Goal: Information Seeking & Learning: Find specific fact

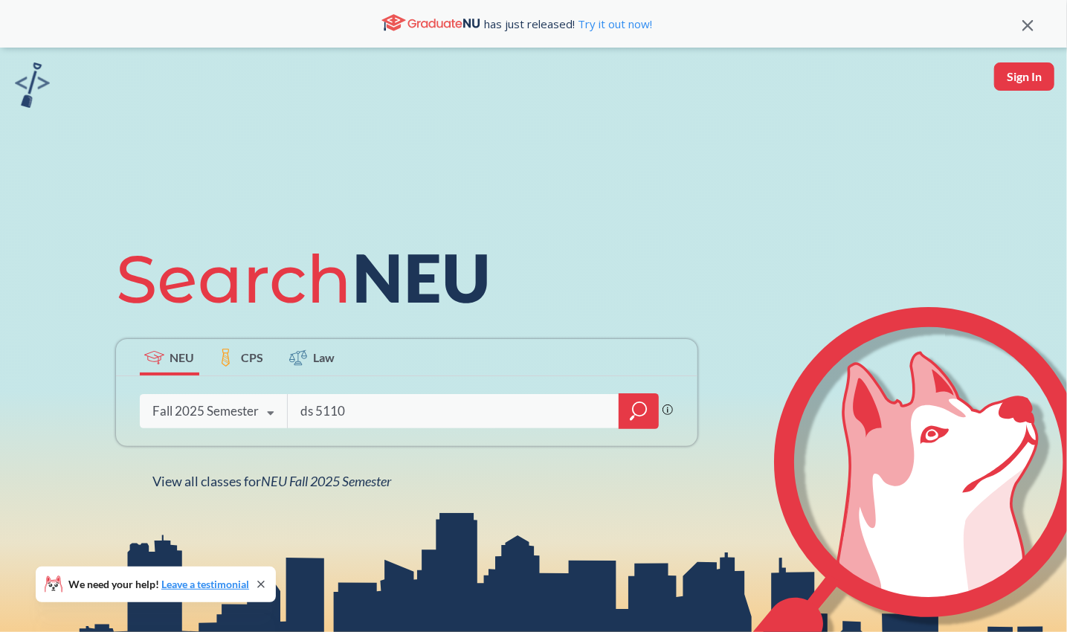
type input "ds 5110"
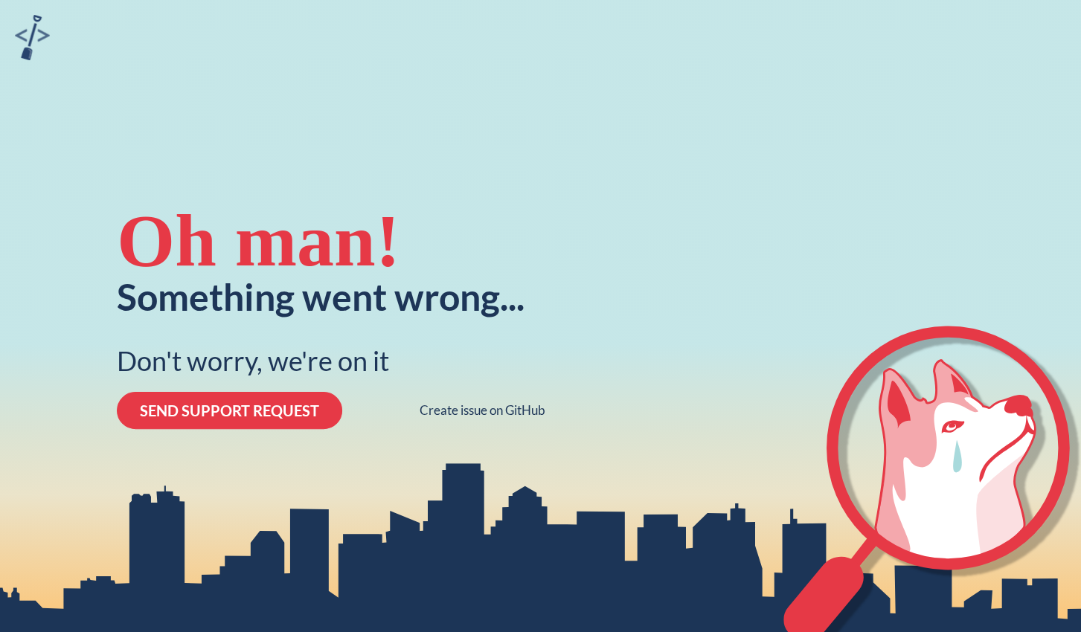
click at [255, 414] on button "SEND SUPPORT REQUEST" at bounding box center [229, 410] width 225 height 37
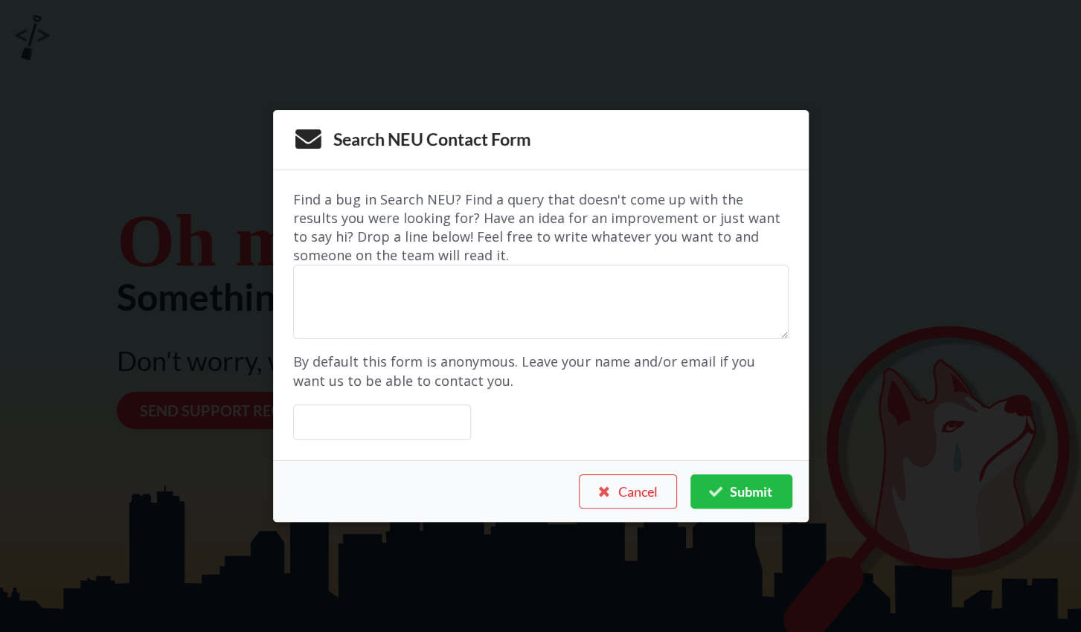
click at [844, 121] on div "Search NEU Contact Form Find a bug in Search NEU? Find a query that doesn't com…" at bounding box center [540, 316] width 1081 height 632
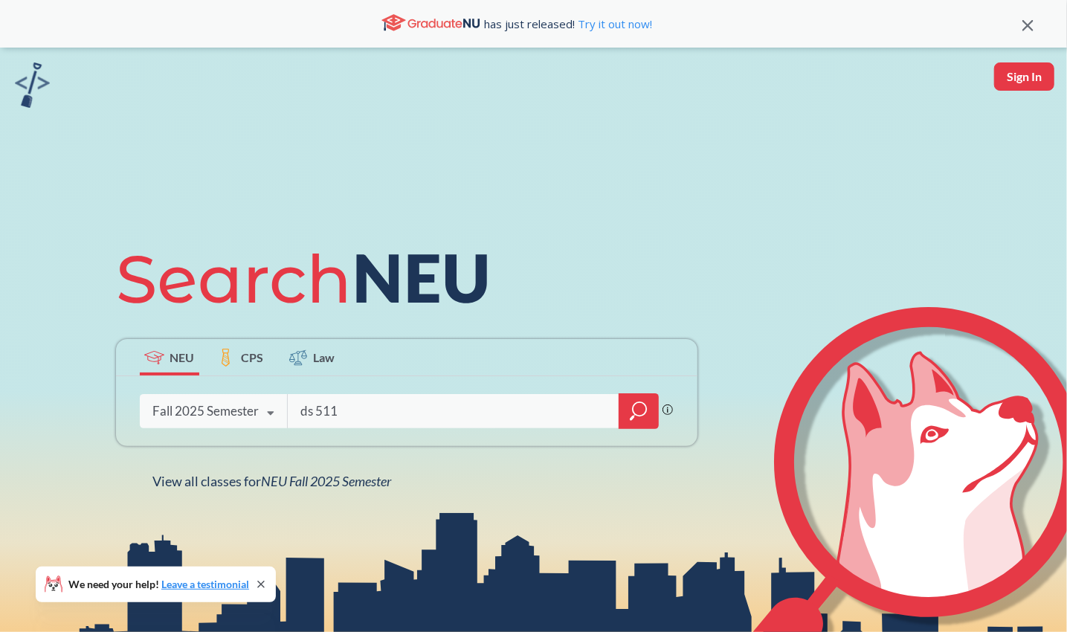
type input "ds 5110"
click at [341, 402] on input "search" at bounding box center [453, 411] width 309 height 31
type input "cs 5100"
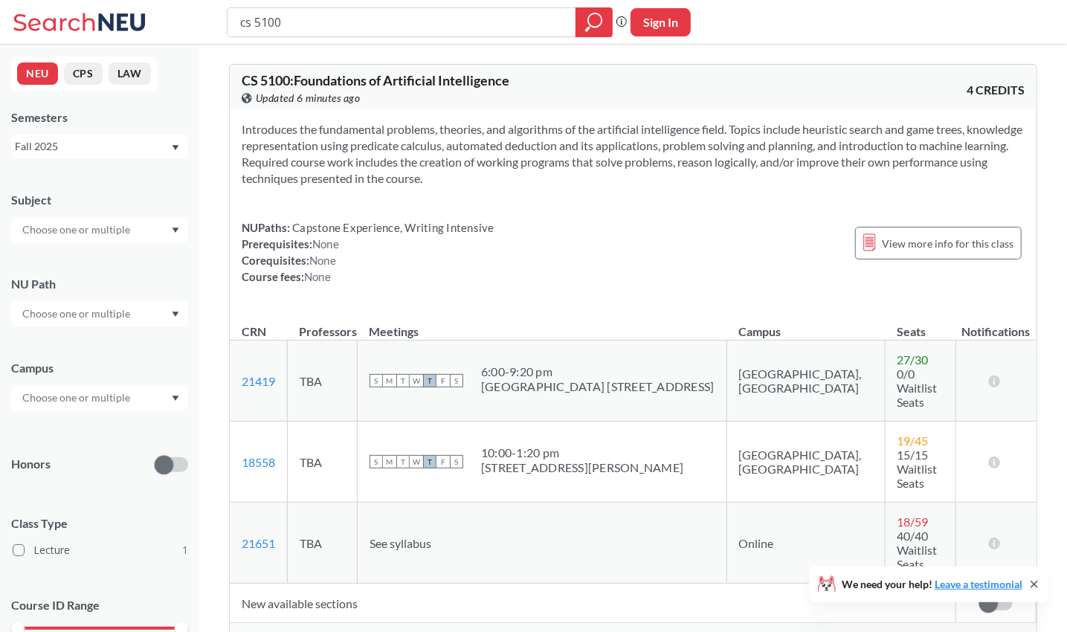
click at [364, 623] on div "Show all sections (7 more)" at bounding box center [633, 637] width 807 height 28
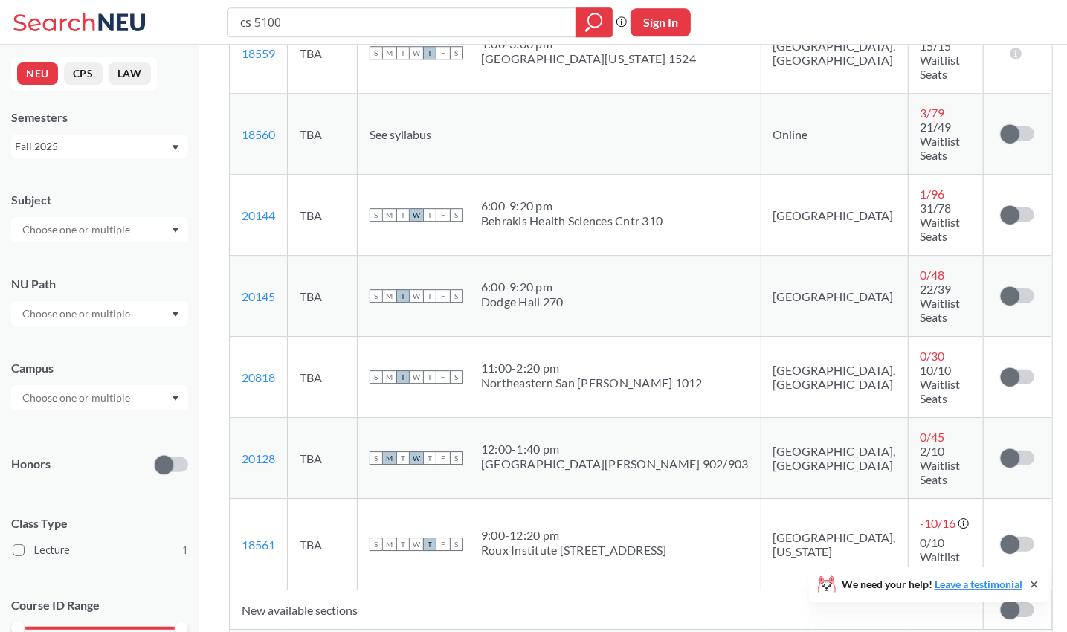
scroll to position [582, 0]
